Goal: Task Accomplishment & Management: Use online tool/utility

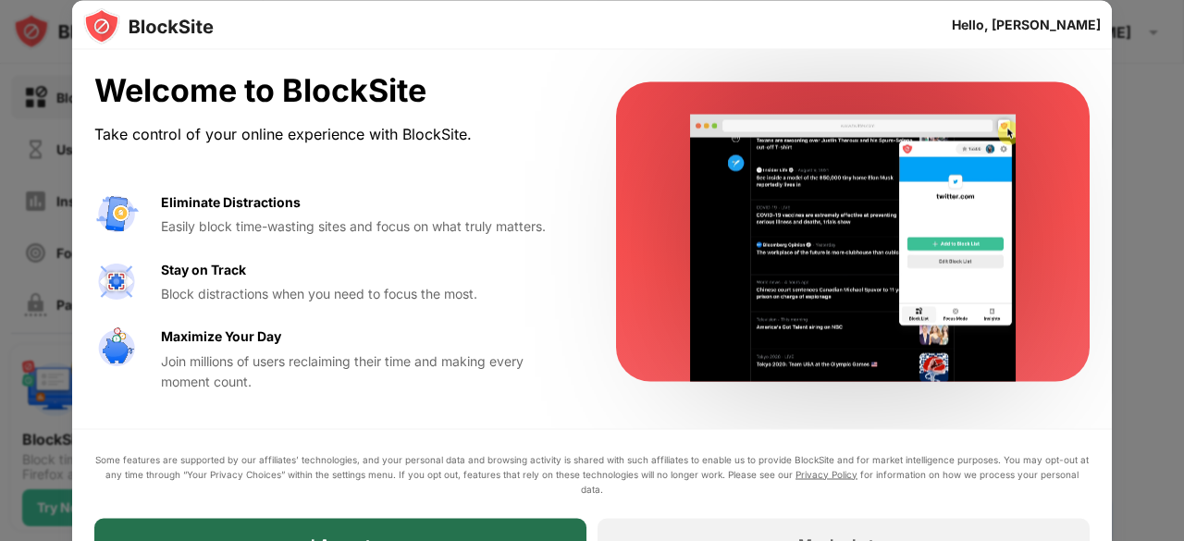
click at [431, 521] on div "I Accept" at bounding box center [340, 544] width 492 height 52
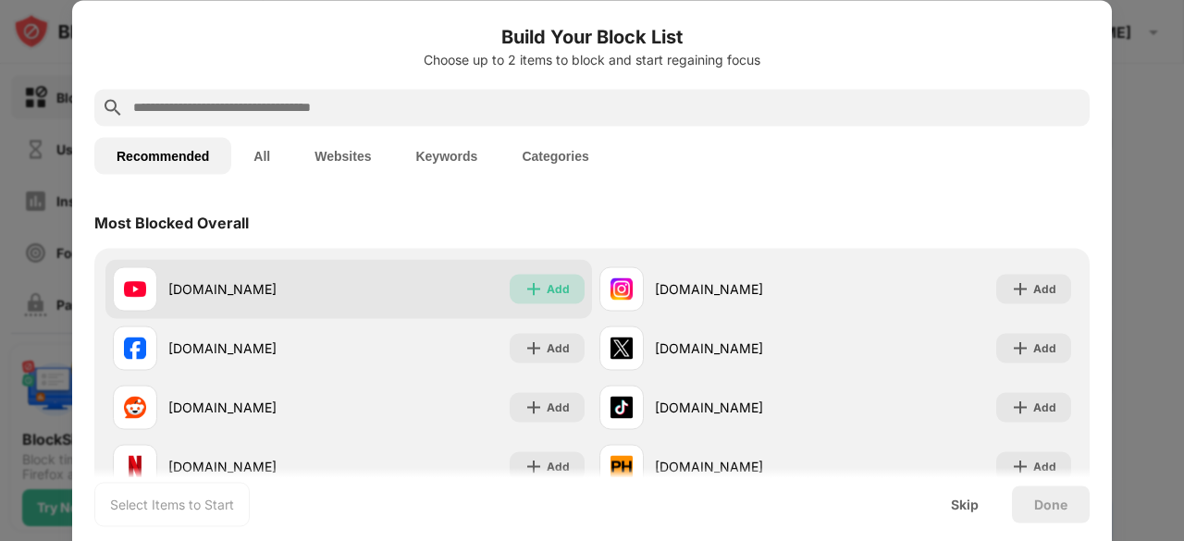
click at [532, 282] on img at bounding box center [533, 288] width 18 height 18
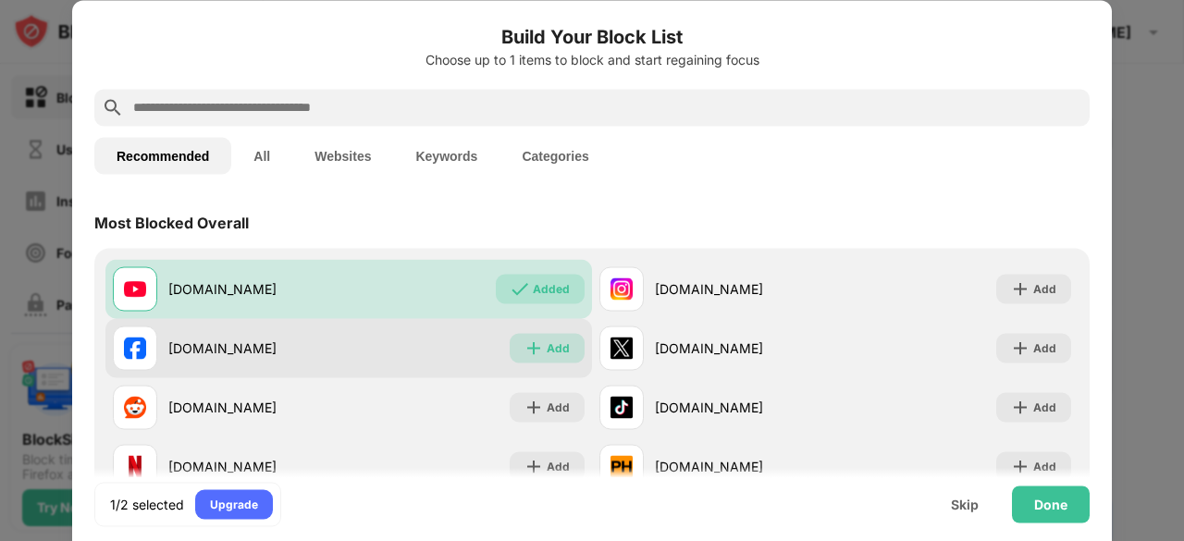
click at [524, 346] on img at bounding box center [533, 347] width 18 height 18
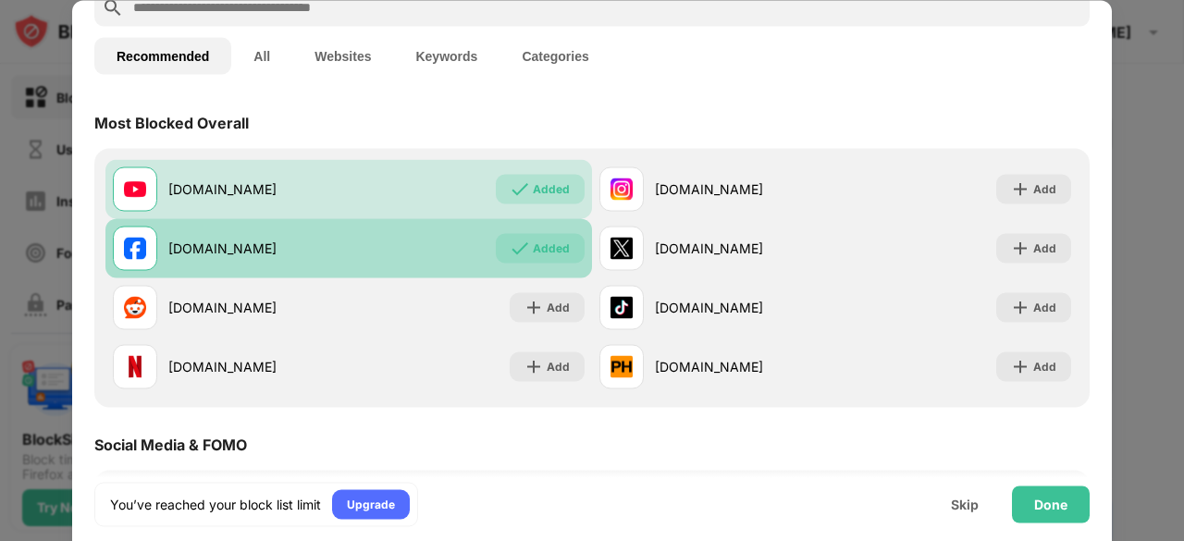
scroll to position [104, 0]
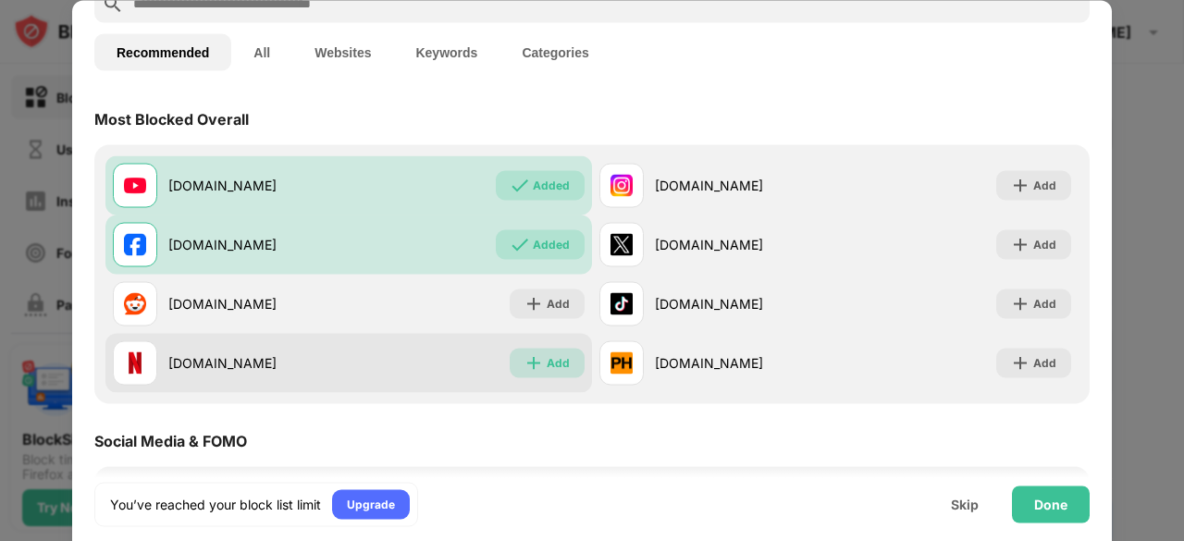
click at [529, 369] on img at bounding box center [533, 362] width 18 height 18
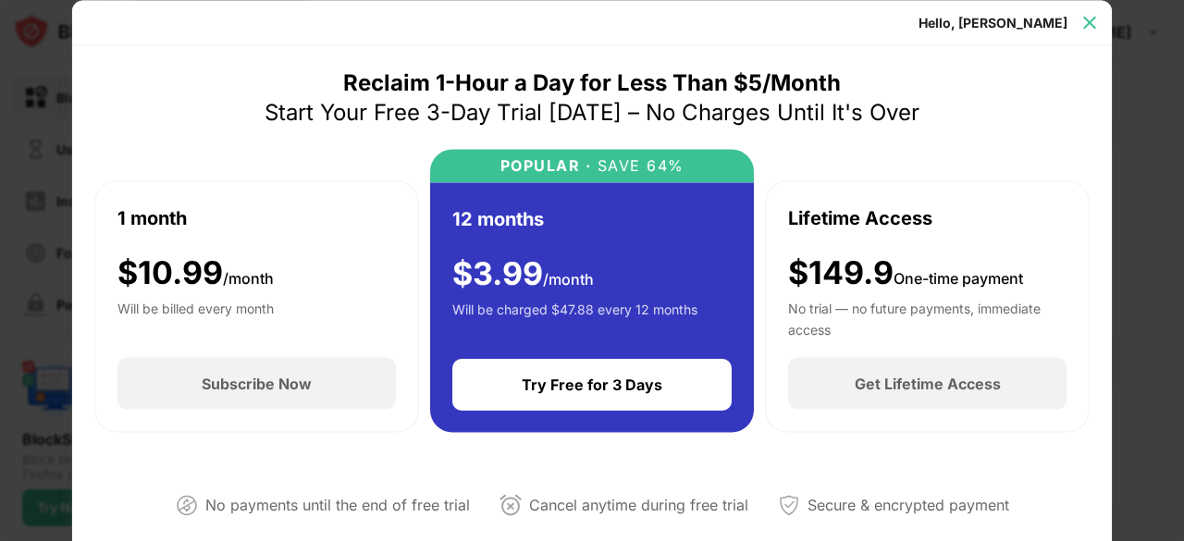
click at [1085, 18] on img at bounding box center [1089, 22] width 18 height 18
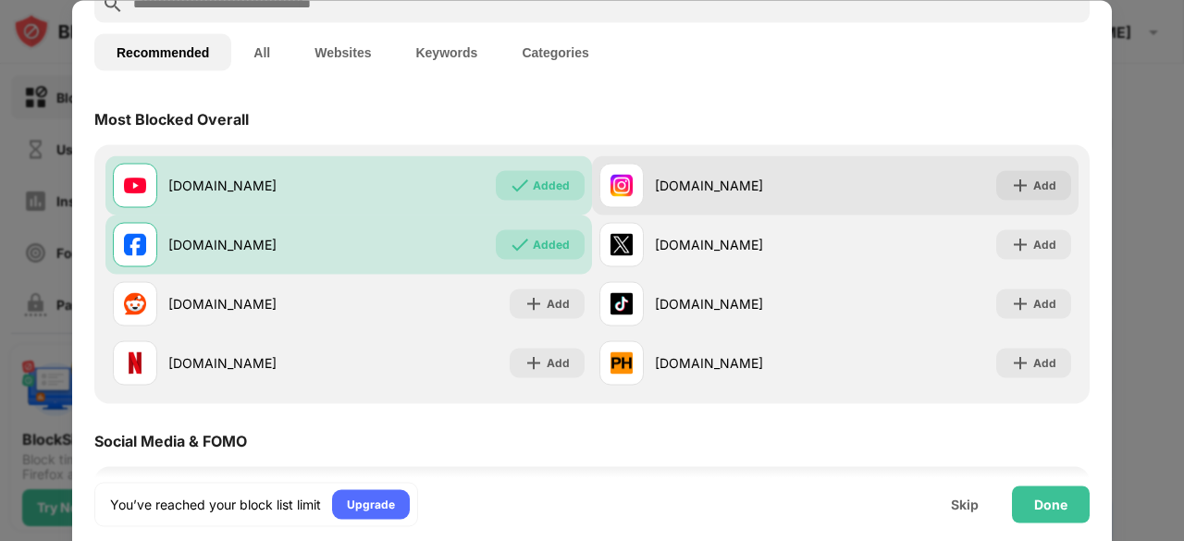
click at [769, 178] on div "[DOMAIN_NAME]" at bounding box center [745, 185] width 180 height 19
click at [1033, 188] on div "Add" at bounding box center [1044, 185] width 23 height 18
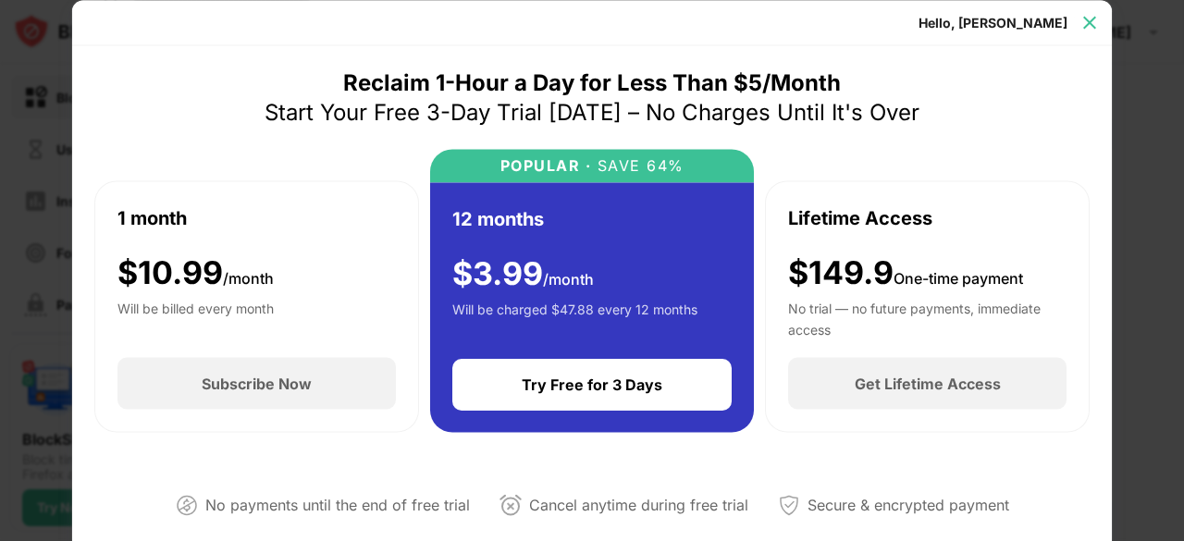
click at [1084, 20] on img at bounding box center [1089, 22] width 18 height 18
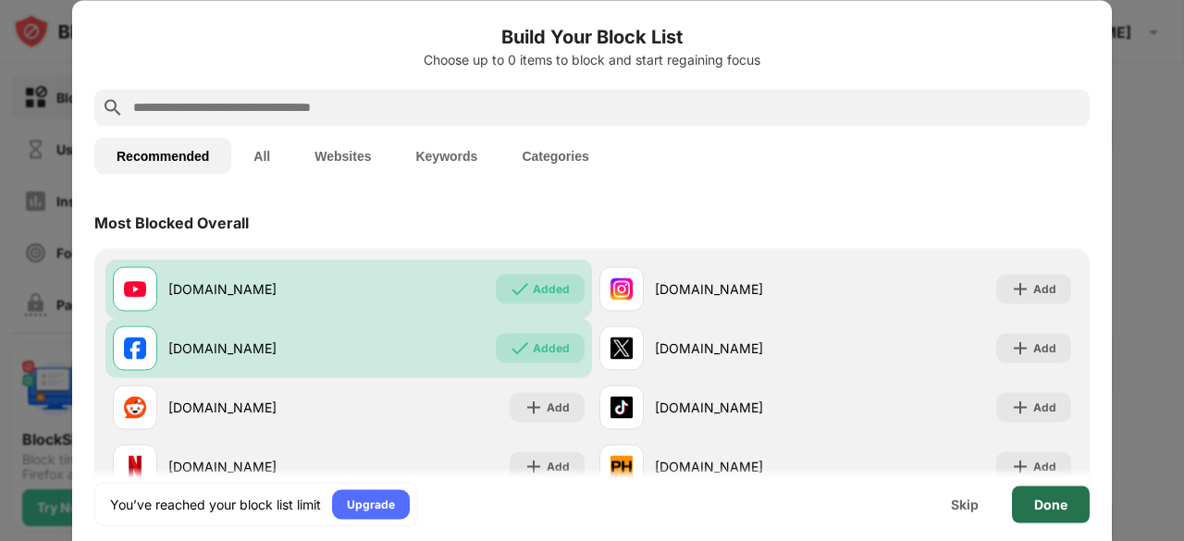
click at [1047, 510] on div "Done" at bounding box center [1050, 504] width 33 height 15
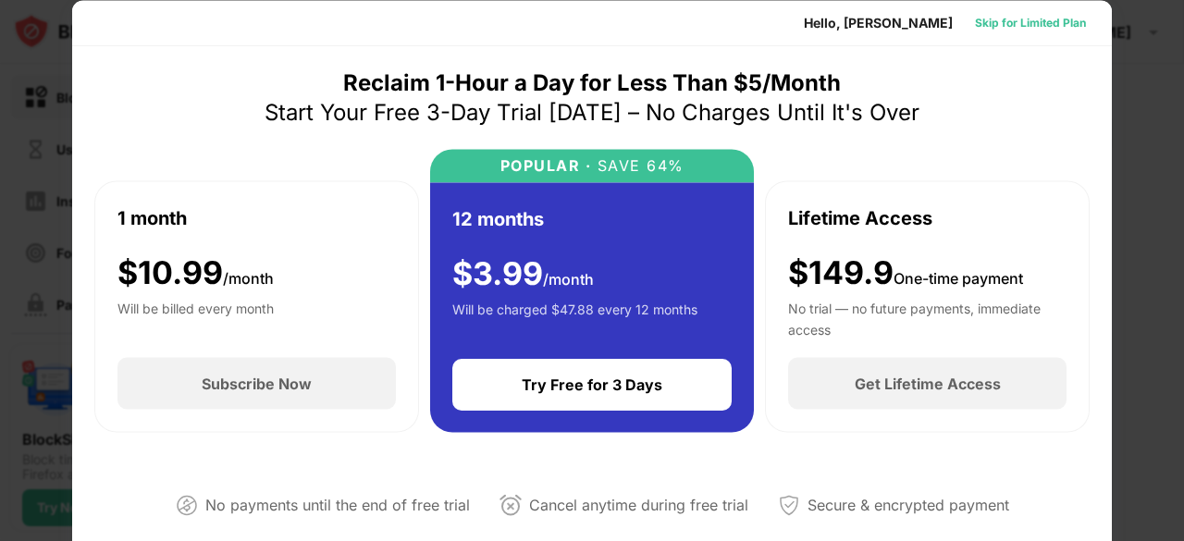
click at [1014, 29] on div "Skip for Limited Plan" at bounding box center [1030, 22] width 111 height 18
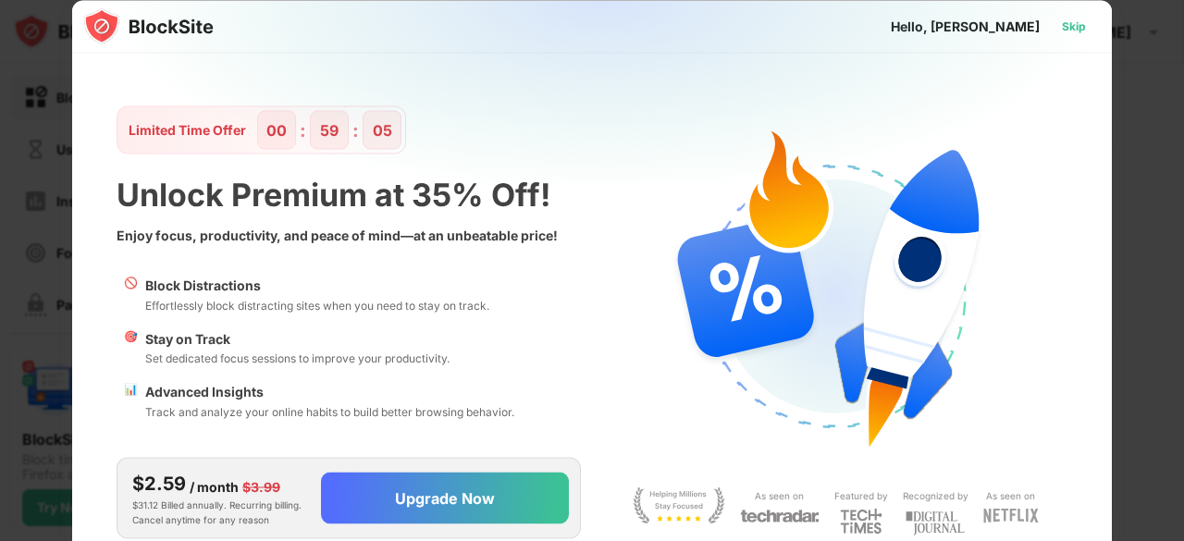
click at [1080, 25] on div "Skip" at bounding box center [1074, 26] width 24 height 18
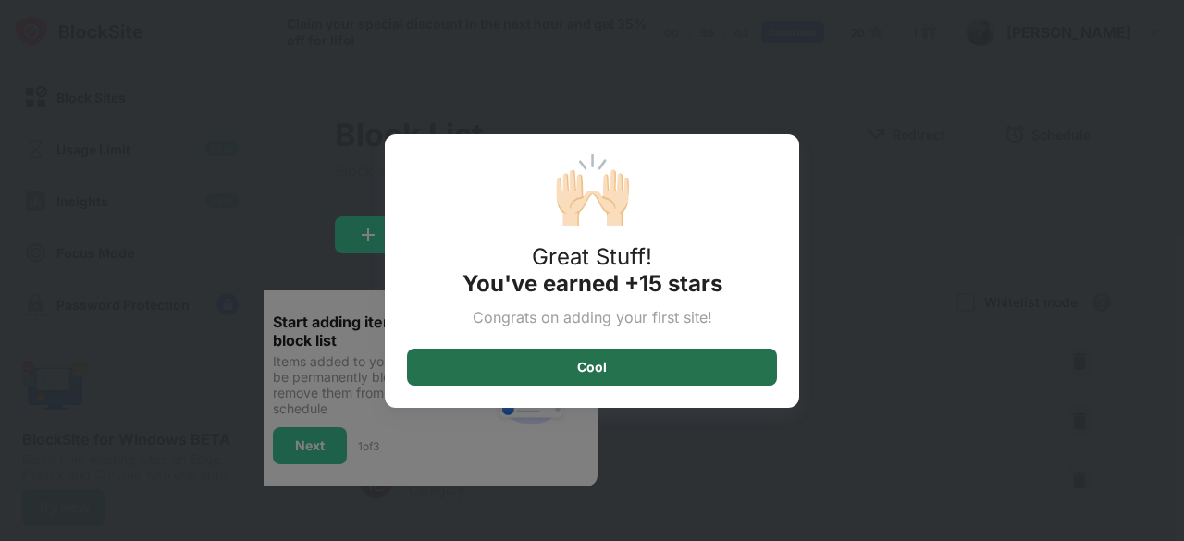
click at [622, 367] on div "Cool" at bounding box center [592, 367] width 370 height 37
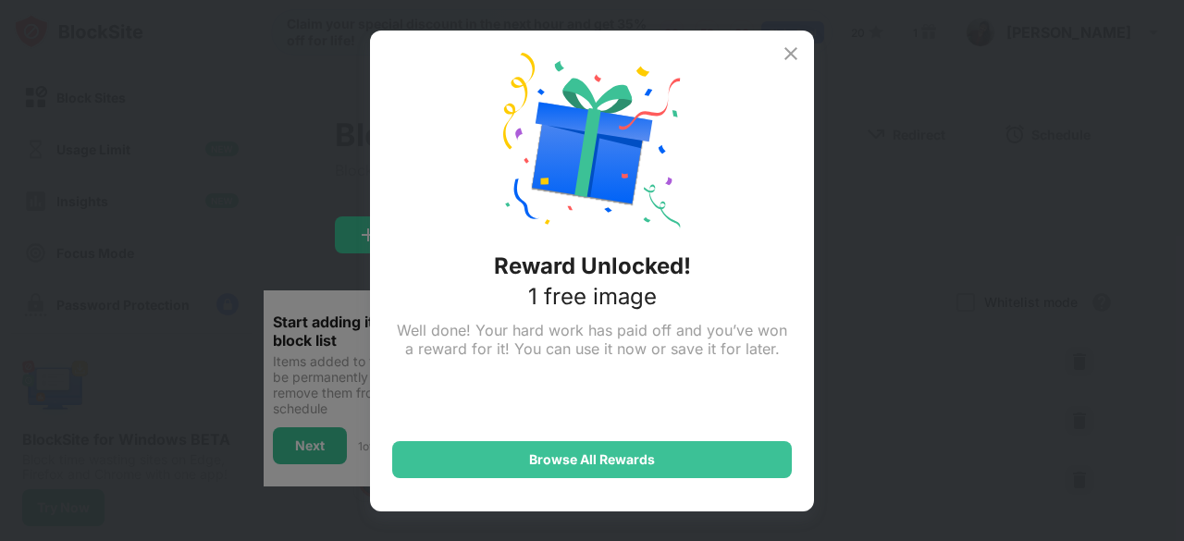
click at [792, 55] on img at bounding box center [791, 54] width 22 height 22
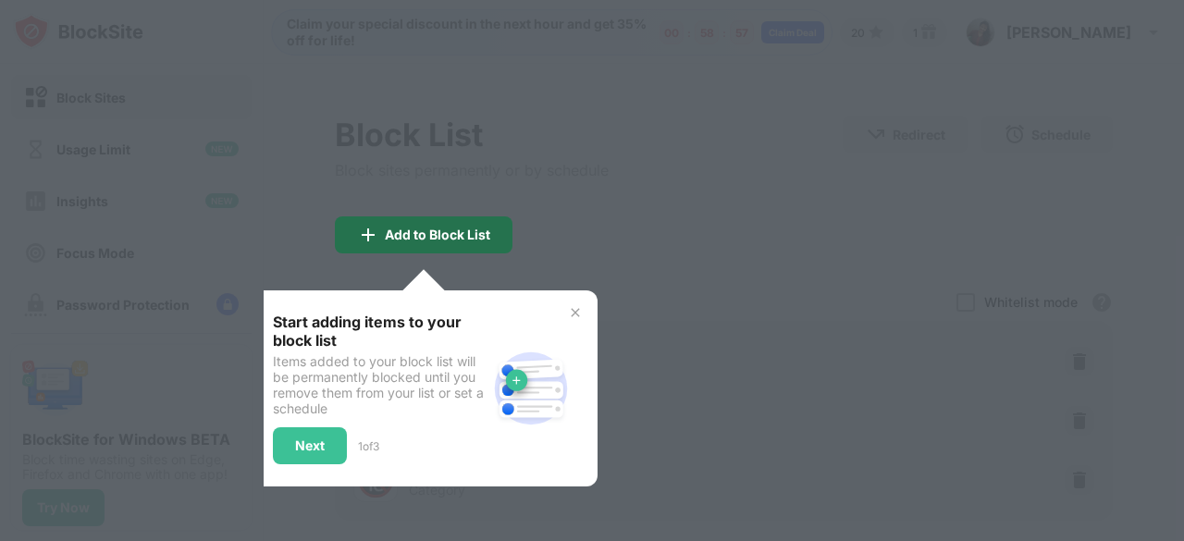
click at [447, 243] on div "Add to Block List" at bounding box center [424, 234] width 178 height 37
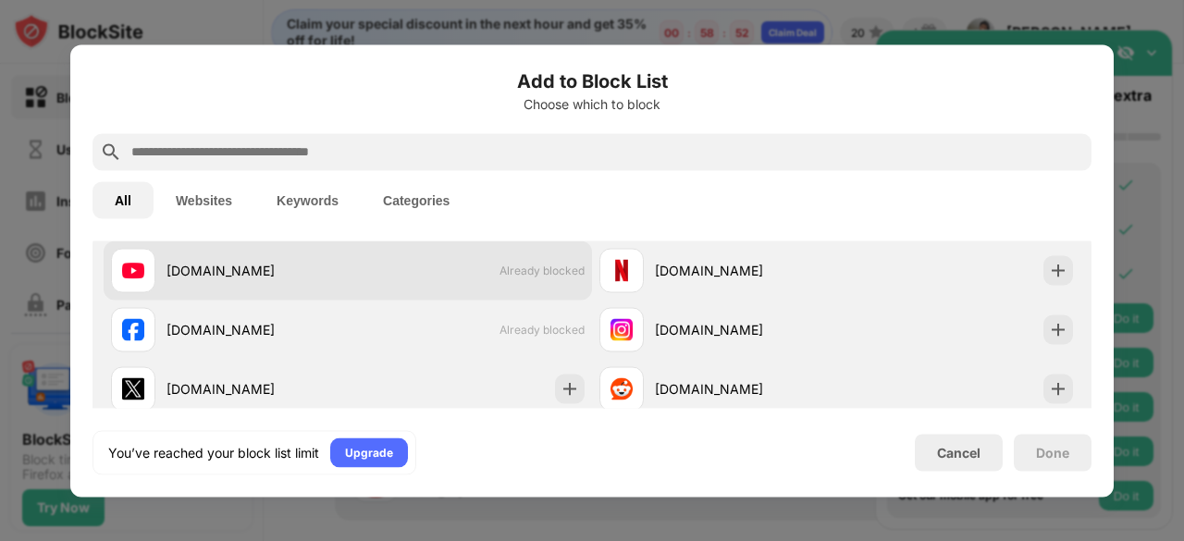
scroll to position [326, 0]
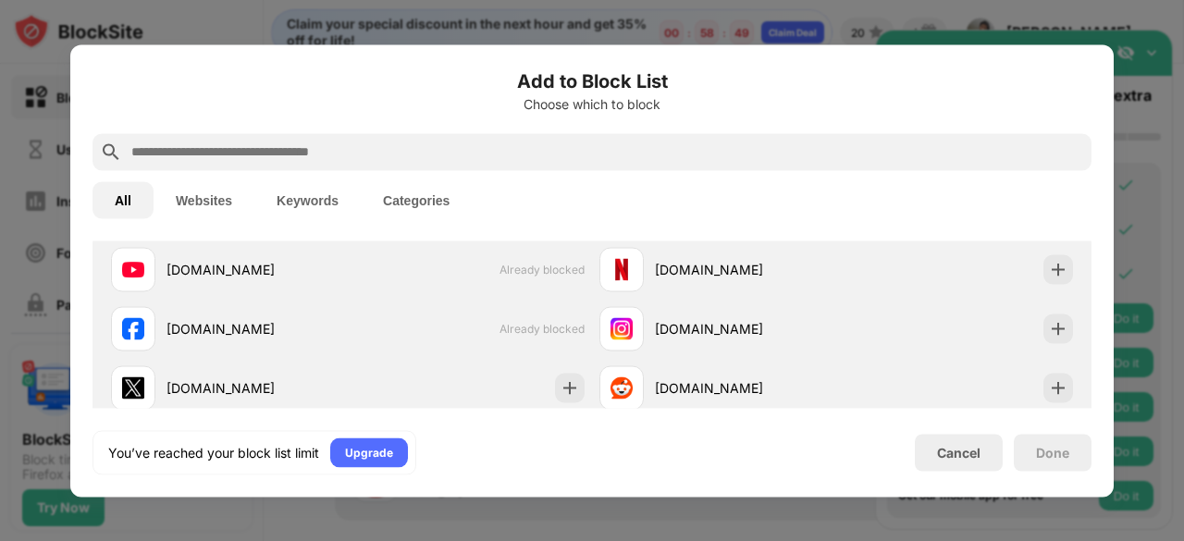
click at [877, 14] on div at bounding box center [592, 270] width 1184 height 541
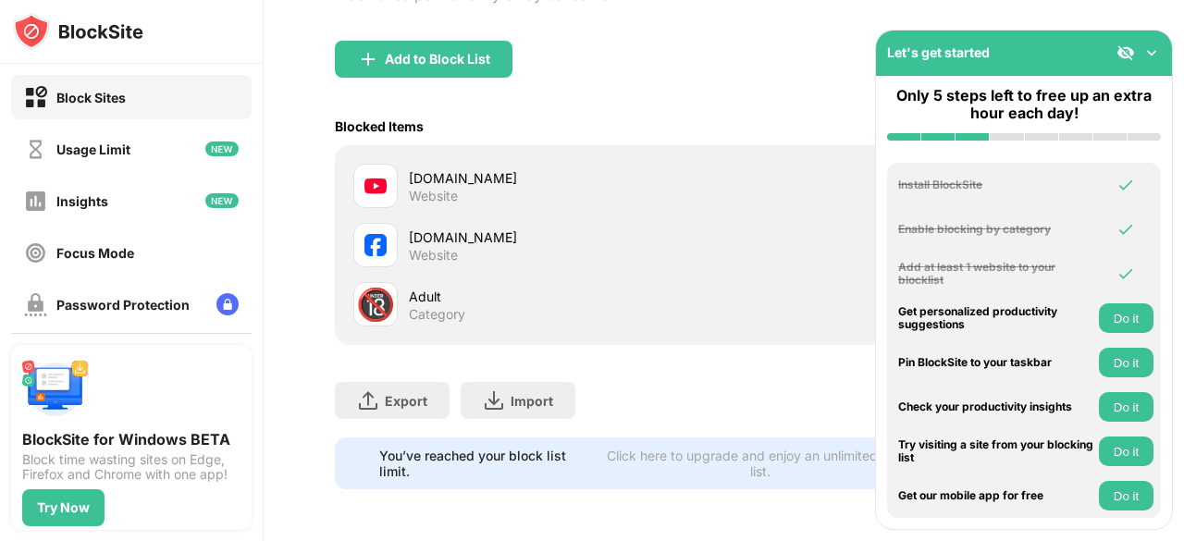
scroll to position [0, 0]
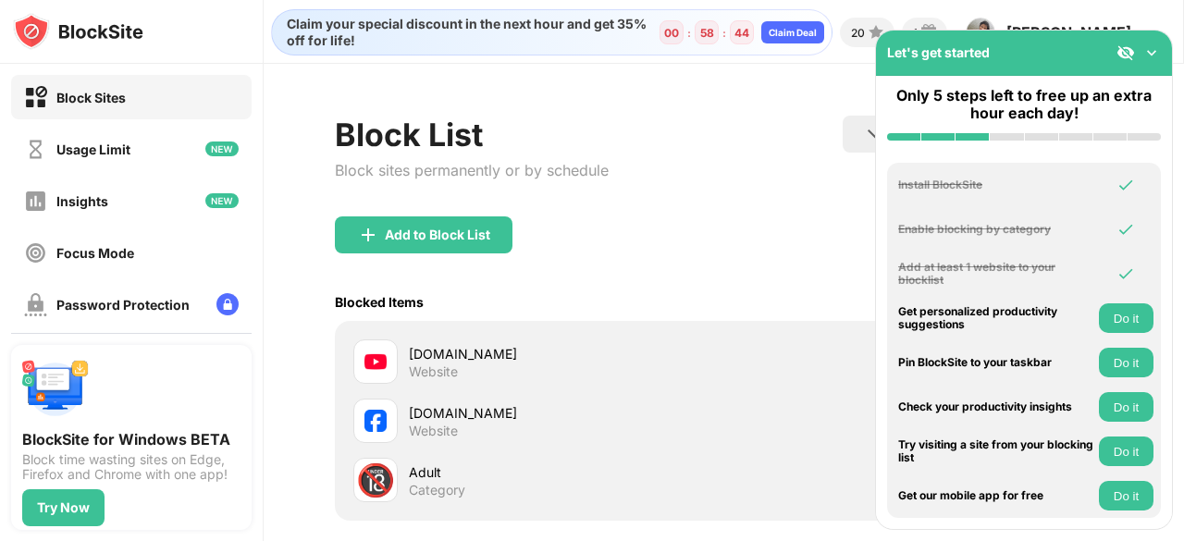
click at [1154, 56] on img at bounding box center [1151, 52] width 18 height 18
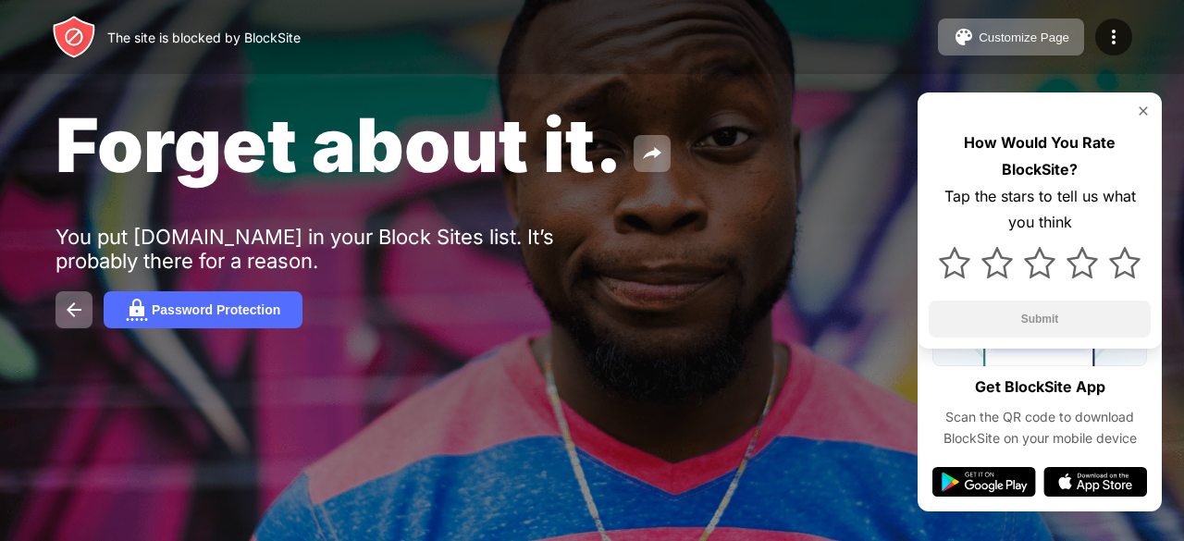
click at [1139, 112] on img at bounding box center [1143, 111] width 15 height 15
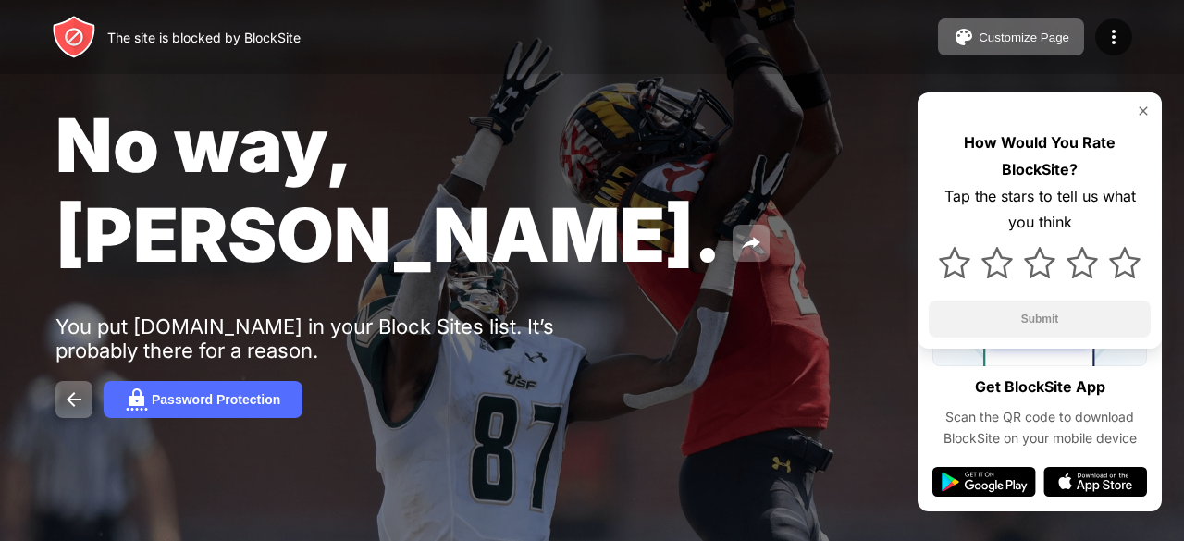
click at [1141, 113] on img at bounding box center [1143, 111] width 15 height 15
